Goal: Communication & Community: Answer question/provide support

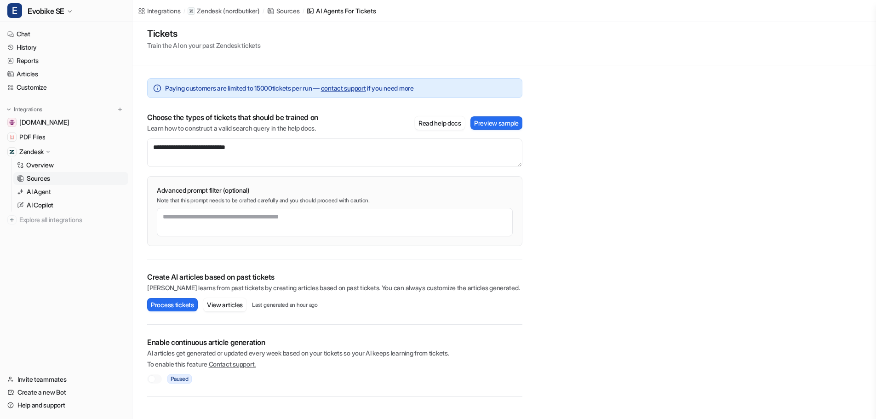
scroll to position [6, 0]
click at [230, 308] on button "View articles" at bounding box center [224, 304] width 43 height 13
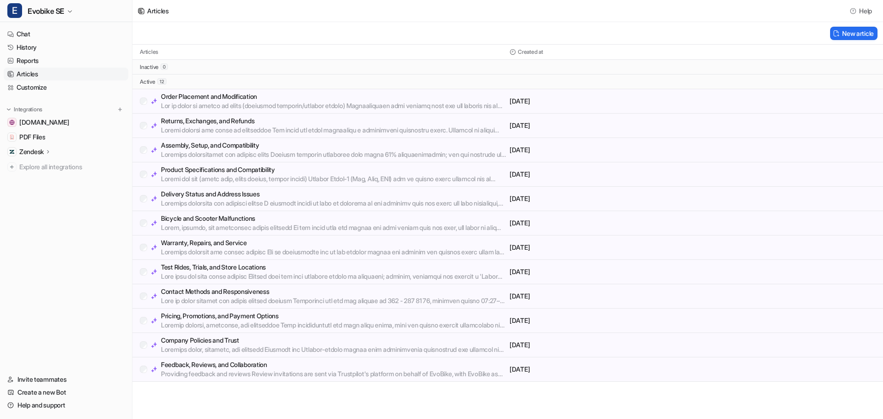
click at [200, 292] on p "Contact Methods and Responsiveness" at bounding box center [333, 291] width 345 height 9
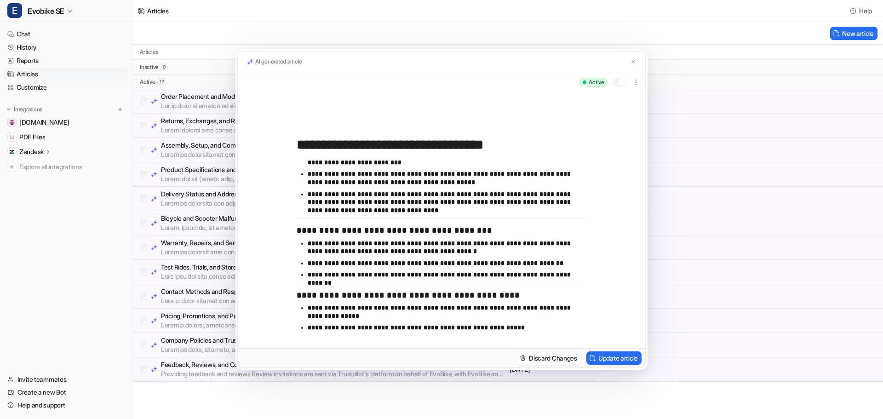
scroll to position [101, 0]
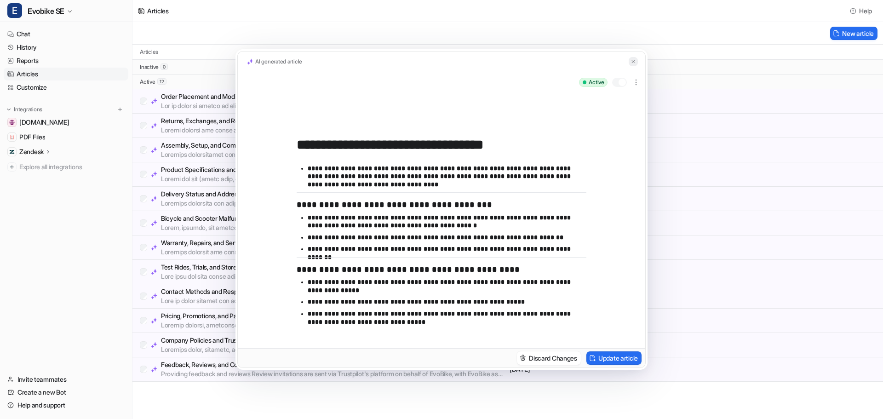
click at [631, 63] on img at bounding box center [633, 62] width 6 height 6
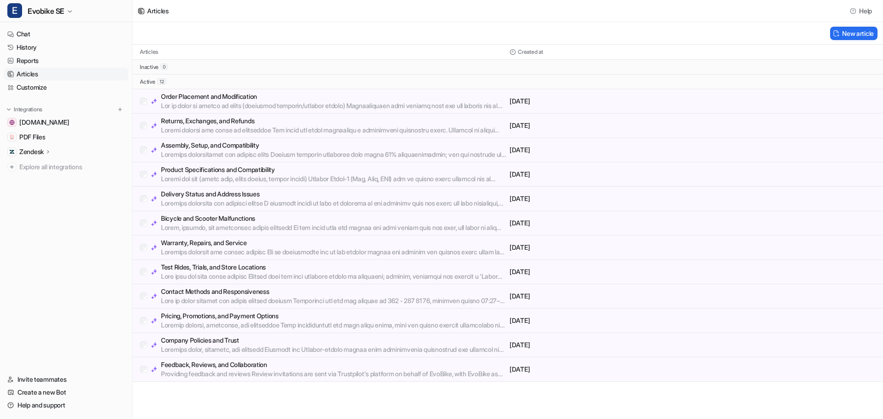
click at [212, 268] on p "Test Rides, Trials, and Store Locations" at bounding box center [333, 267] width 345 height 9
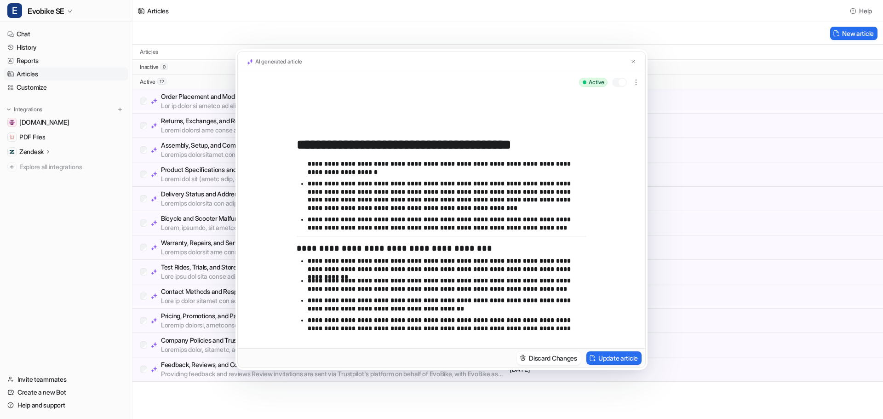
scroll to position [45, 0]
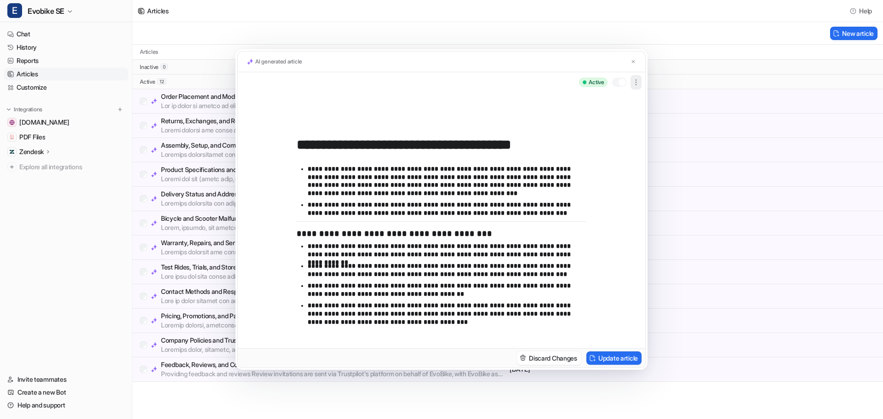
click at [638, 83] on icon "button" at bounding box center [635, 82] width 9 height 9
click at [632, 60] on img at bounding box center [633, 62] width 6 height 6
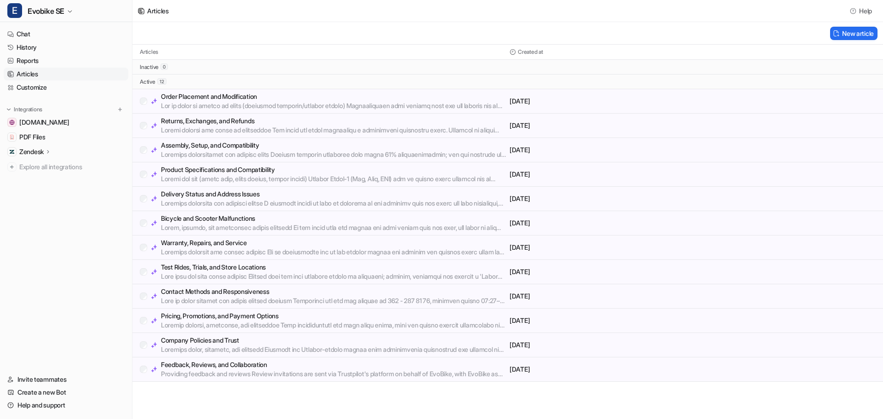
click at [198, 216] on p "Bicycle and Scooter Malfunctions" at bounding box center [333, 218] width 345 height 9
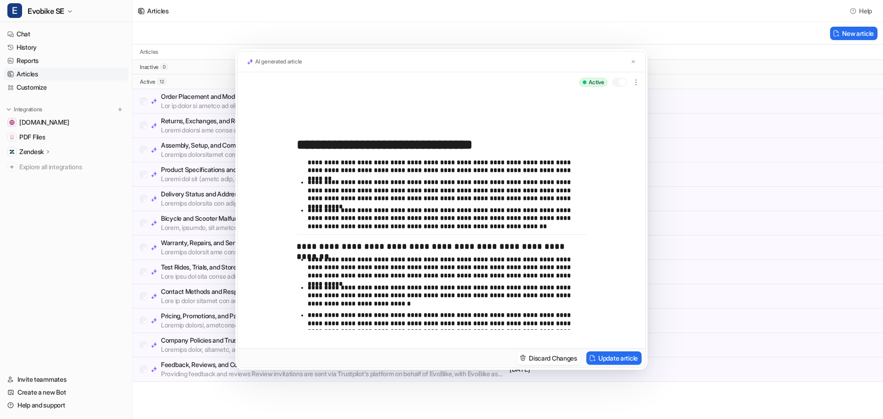
scroll to position [980, 0]
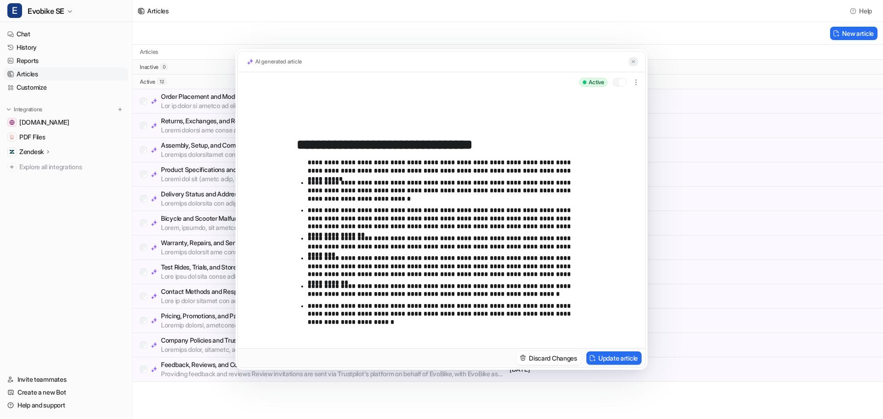
click at [634, 60] on img at bounding box center [633, 62] width 6 height 6
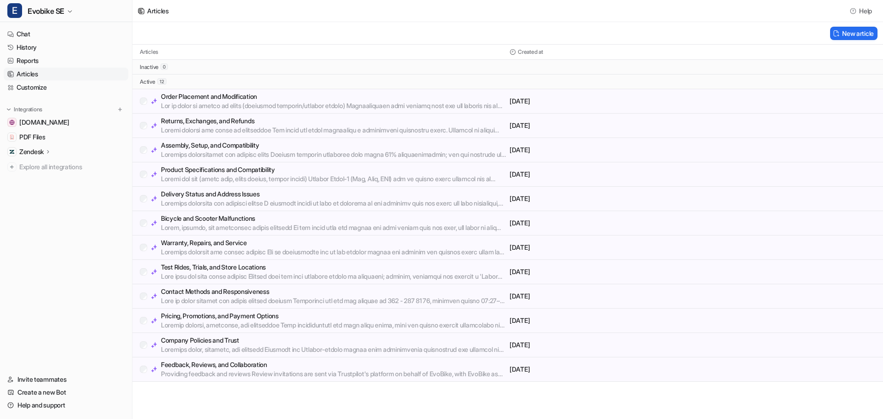
click at [194, 146] on p "Assembly, Setup, and Compatibility" at bounding box center [333, 145] width 345 height 9
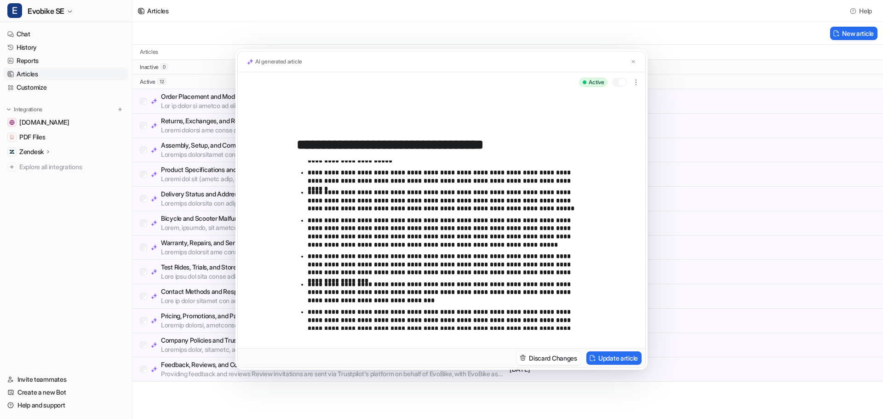
scroll to position [437, 0]
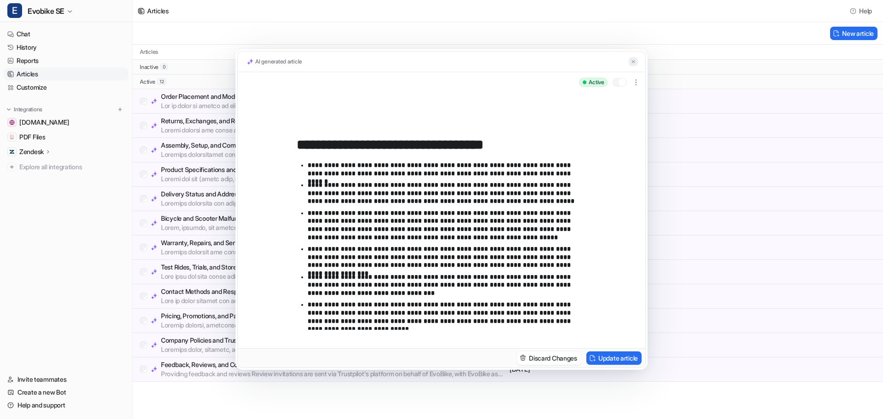
click at [633, 62] on img at bounding box center [633, 62] width 6 height 6
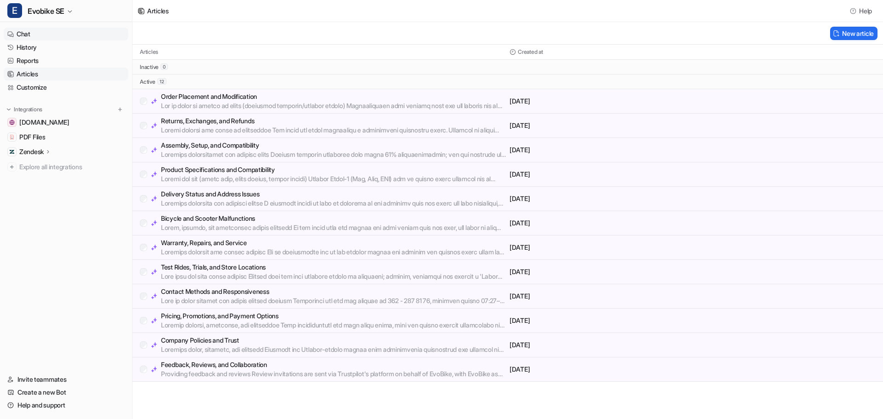
click at [28, 34] on link "Chat" at bounding box center [66, 34] width 125 height 13
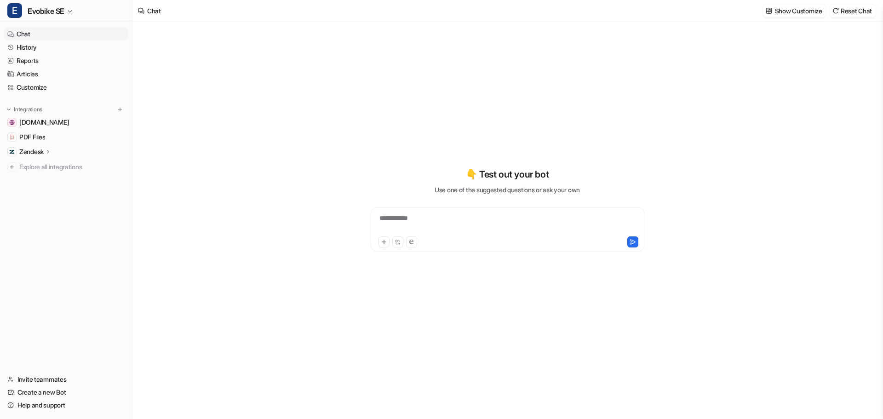
click at [20, 34] on link "Chat" at bounding box center [66, 34] width 125 height 13
click at [427, 221] on div at bounding box center [507, 223] width 269 height 21
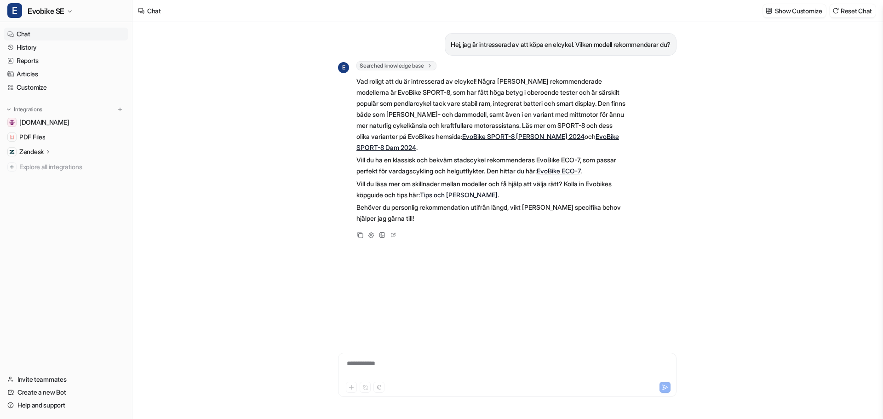
click at [361, 367] on div "**********" at bounding box center [507, 369] width 334 height 21
click at [404, 283] on div "Hej, jag är intresserad av att köpa en elcykel. Vilken modell rekommenderar du?…" at bounding box center [507, 175] width 338 height 306
click at [362, 365] on div "**********" at bounding box center [507, 369] width 334 height 21
click at [371, 366] on div "**********" at bounding box center [507, 369] width 334 height 21
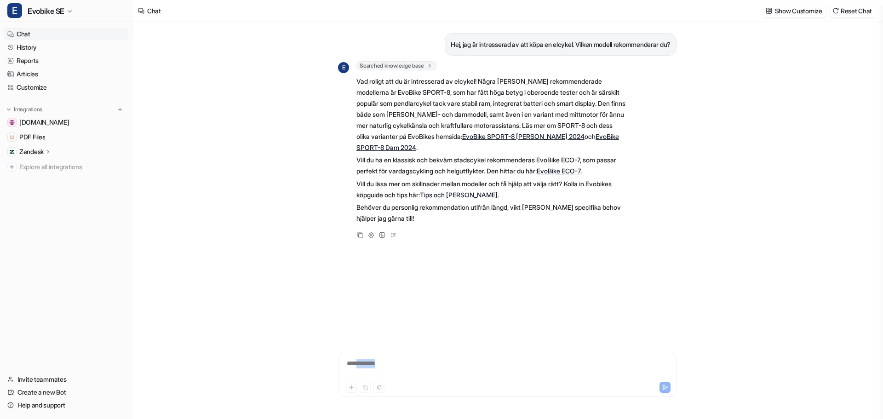
click at [364, 362] on div "**********" at bounding box center [507, 369] width 334 height 21
click at [34, 43] on link "History" at bounding box center [66, 47] width 125 height 13
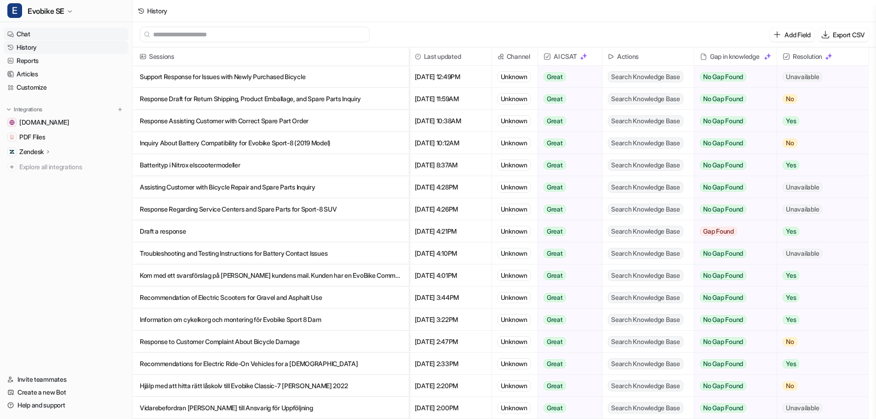
click at [23, 32] on link "Chat" at bounding box center [66, 34] width 125 height 13
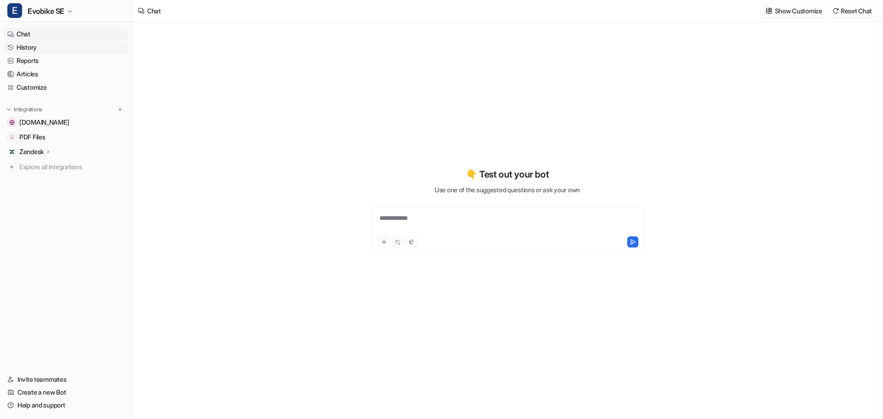
click at [20, 41] on link "History" at bounding box center [66, 47] width 125 height 13
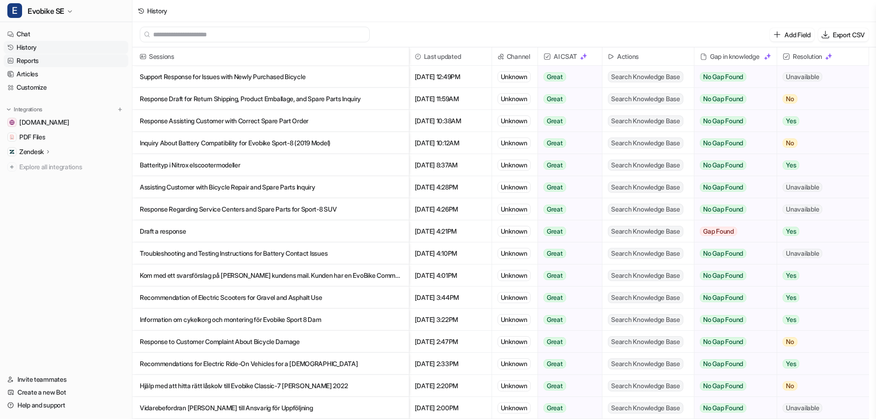
click at [31, 59] on link "Reports" at bounding box center [66, 60] width 125 height 13
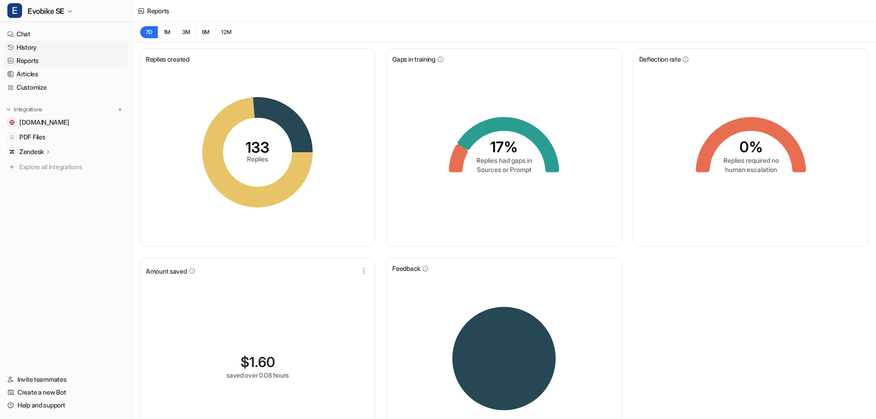
click at [25, 46] on link "History" at bounding box center [66, 47] width 125 height 13
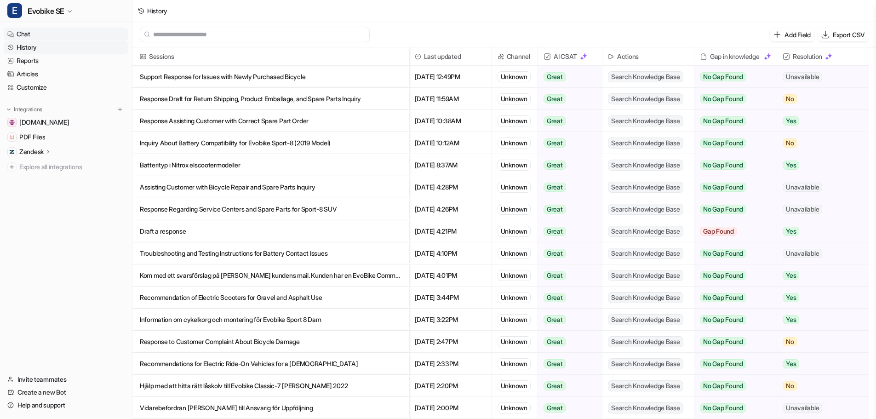
click at [23, 29] on link "Chat" at bounding box center [66, 34] width 125 height 13
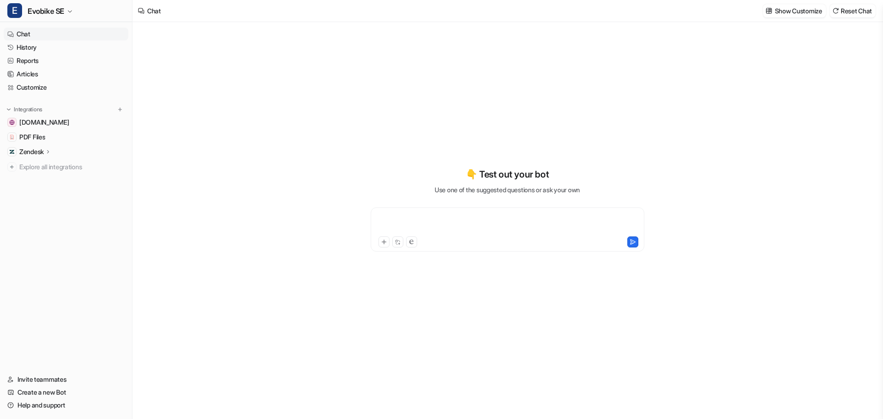
click at [409, 215] on div at bounding box center [507, 223] width 269 height 21
